Goal: Information Seeking & Learning: Understand process/instructions

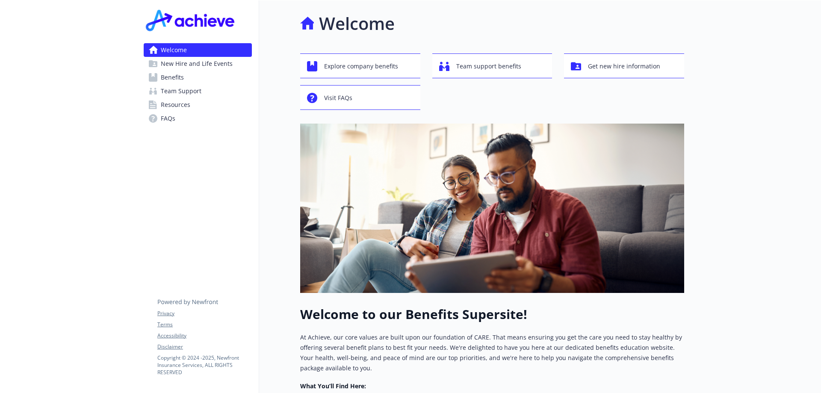
click at [185, 80] on link "Benefits" at bounding box center [198, 78] width 108 height 14
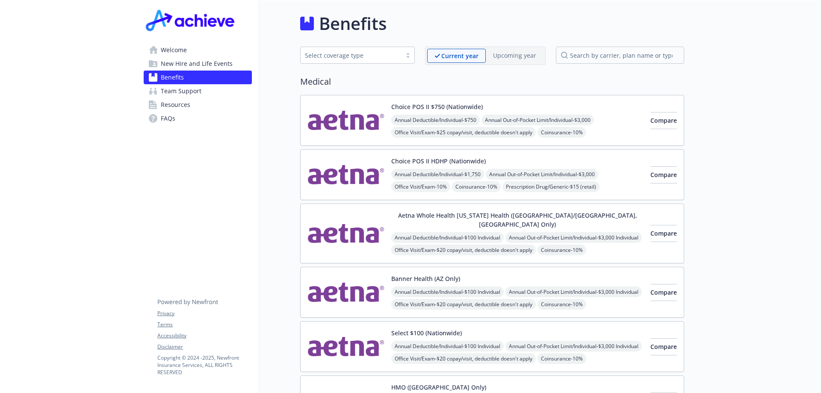
click at [181, 65] on span "New Hire and Life Events" at bounding box center [197, 64] width 72 height 14
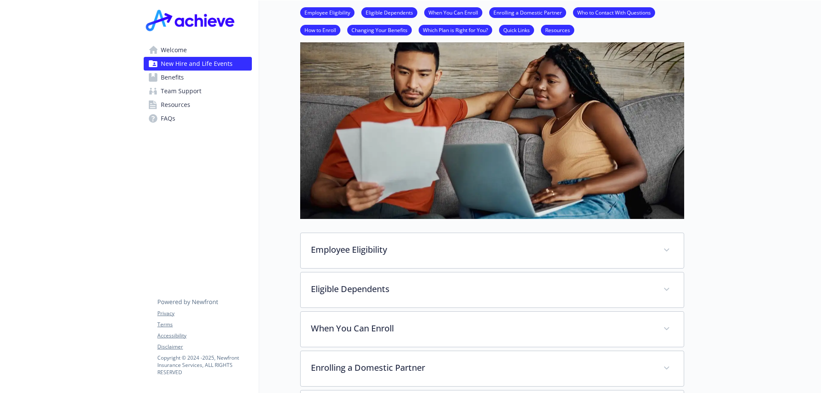
scroll to position [128, 0]
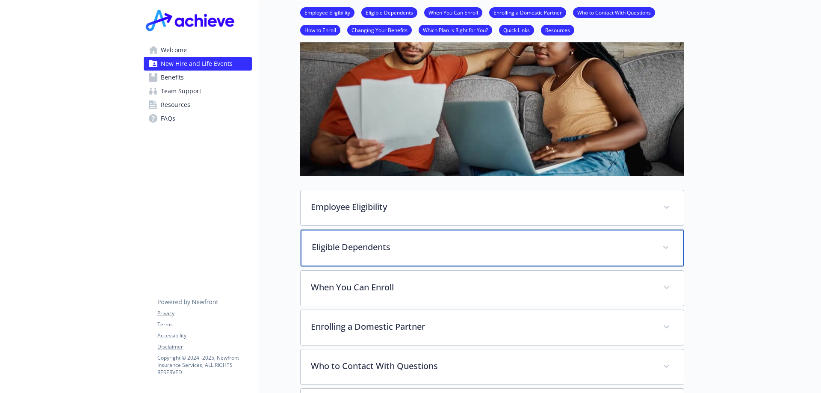
click at [422, 254] on div "Eligible Dependents" at bounding box center [492, 248] width 383 height 37
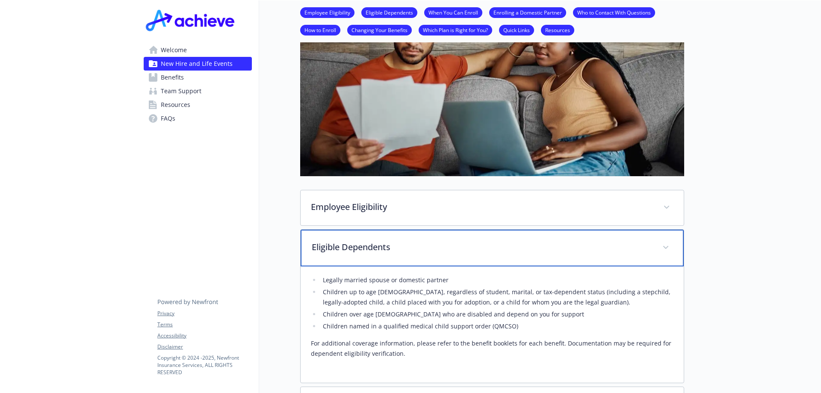
click at [330, 245] on p "Eligible Dependents" at bounding box center [482, 247] width 340 height 13
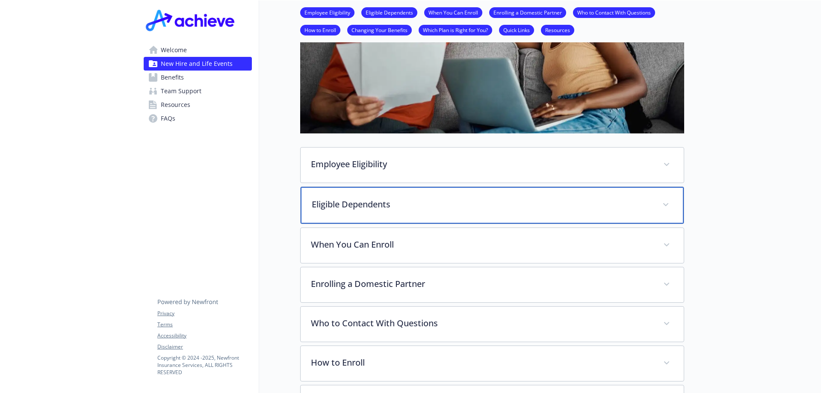
scroll to position [214, 0]
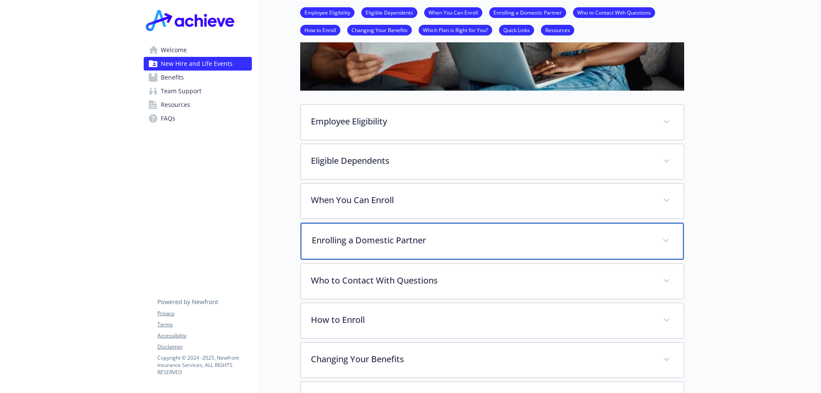
click at [346, 247] on div "Enrolling a Domestic Partner" at bounding box center [492, 241] width 383 height 37
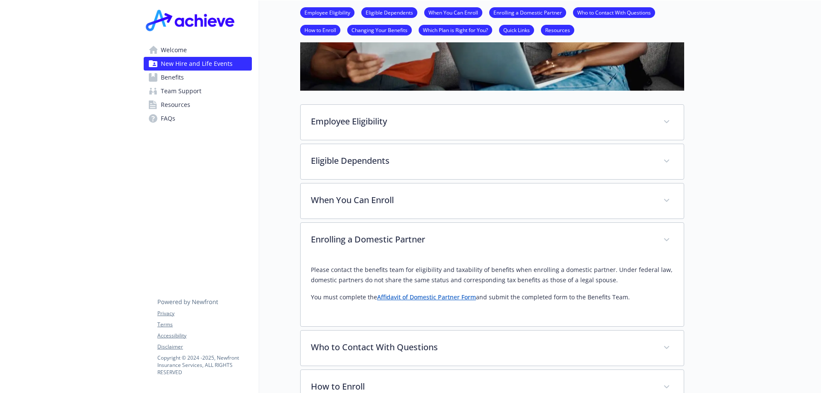
click at [440, 296] on link "Affidavit of Domestic Partner Form" at bounding box center [426, 297] width 99 height 8
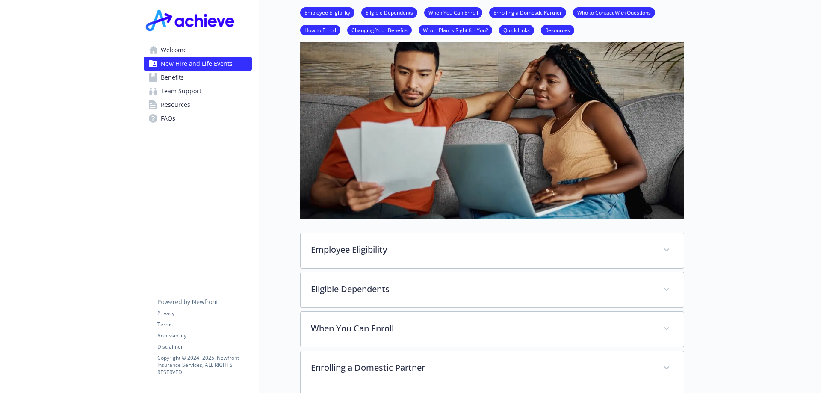
scroll to position [171, 0]
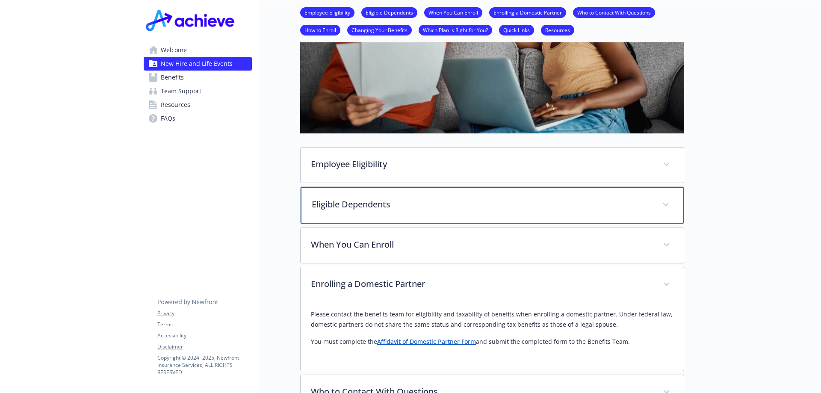
click at [317, 201] on p "Eligible Dependents" at bounding box center [482, 204] width 340 height 13
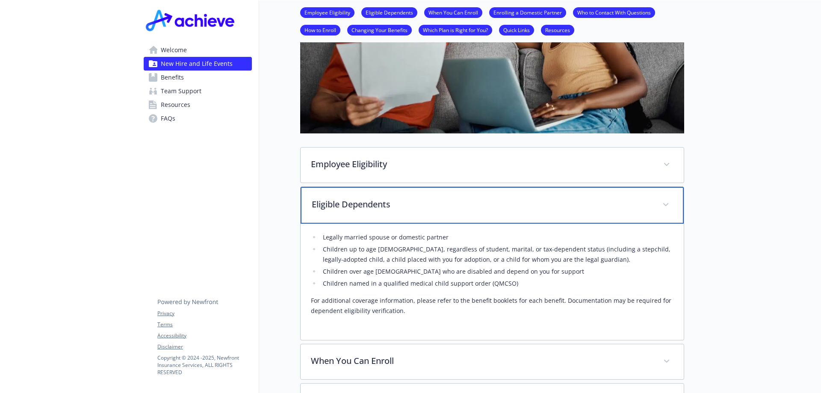
click at [317, 201] on p "Eligible Dependents" at bounding box center [482, 204] width 340 height 13
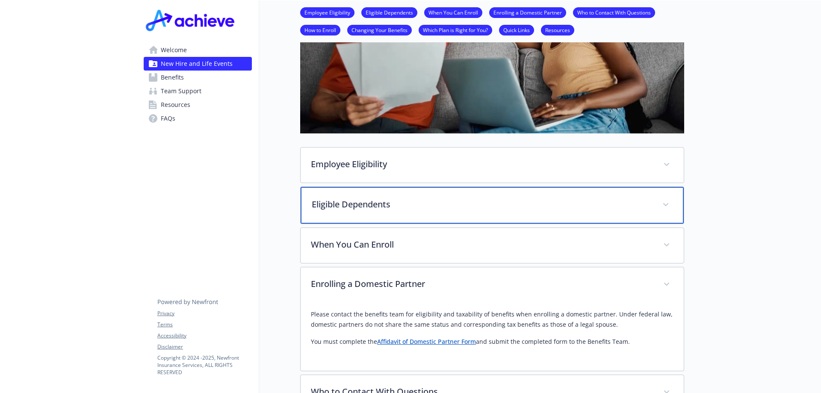
click at [317, 201] on p "Eligible Dependents" at bounding box center [482, 204] width 340 height 13
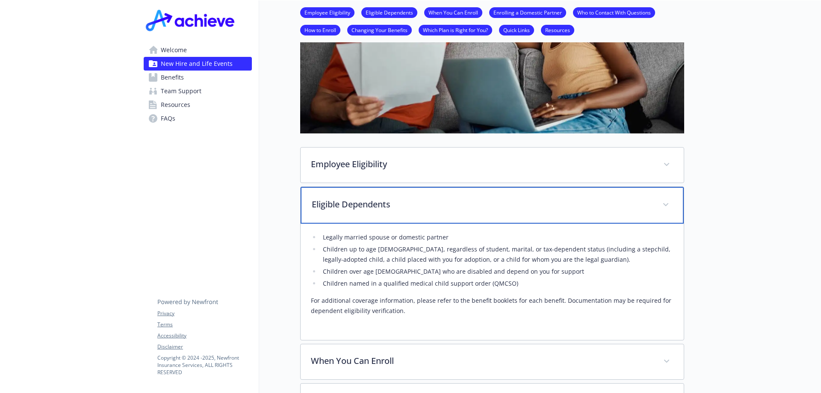
click at [349, 215] on div "Eligible Dependents" at bounding box center [492, 205] width 383 height 37
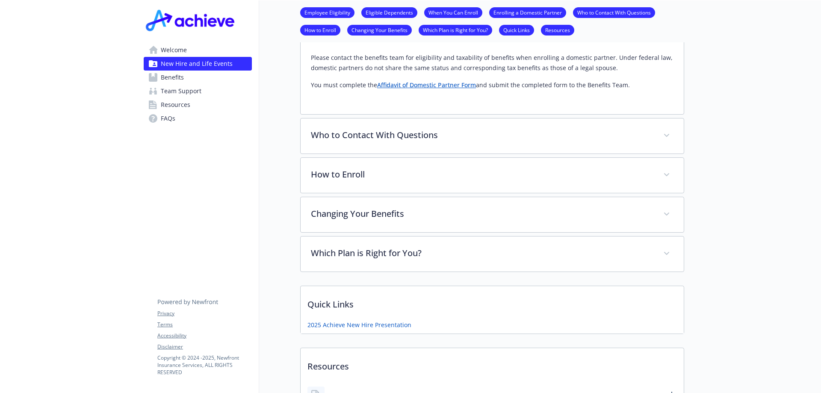
scroll to position [556, 0]
